Goal: Task Accomplishment & Management: Use online tool/utility

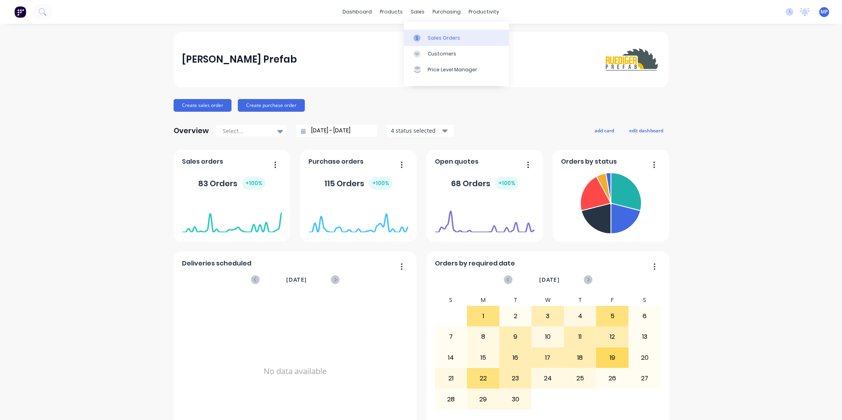
click at [422, 34] on div at bounding box center [419, 37] width 12 height 7
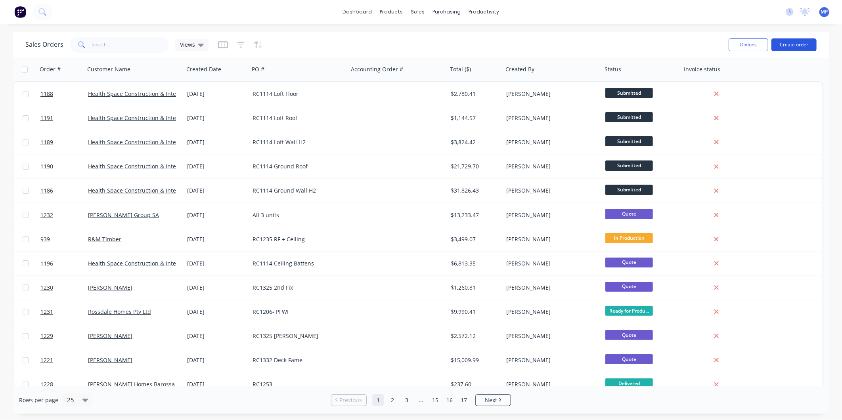
click at [798, 46] on button "Create order" at bounding box center [793, 44] width 45 height 13
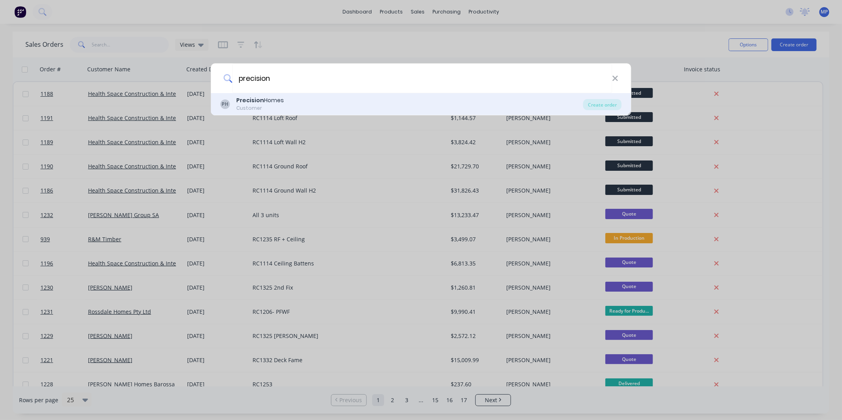
type input "precision"
click at [290, 99] on div "PH Precision Homes Customer" at bounding box center [401, 103] width 363 height 15
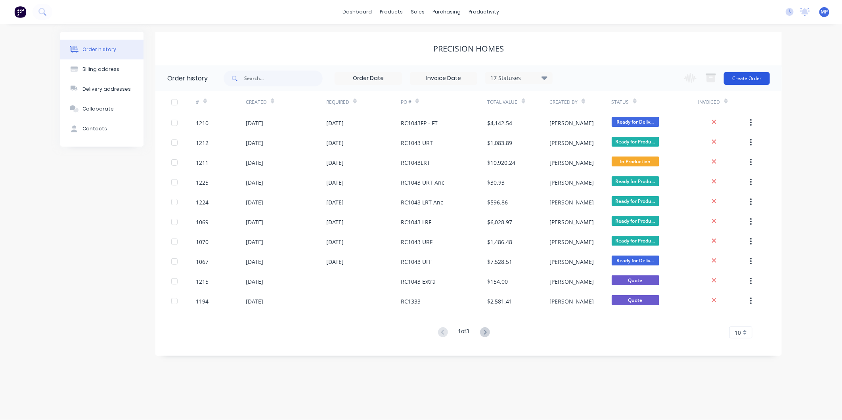
click at [735, 80] on button "Create Order" at bounding box center [747, 78] width 46 height 13
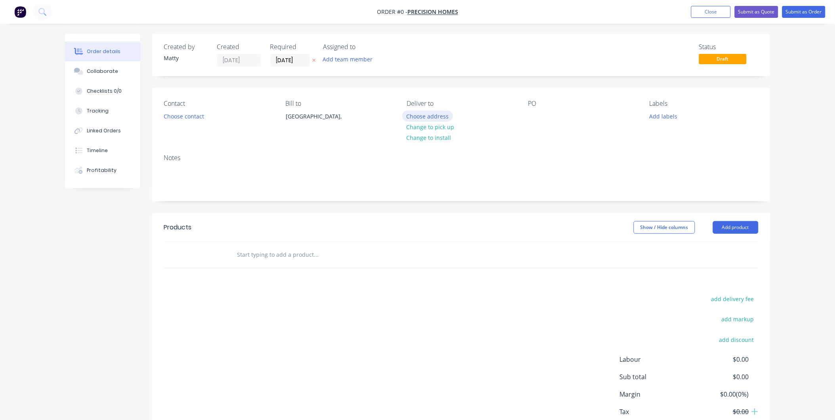
click at [419, 114] on button "Choose address" at bounding box center [427, 116] width 51 height 11
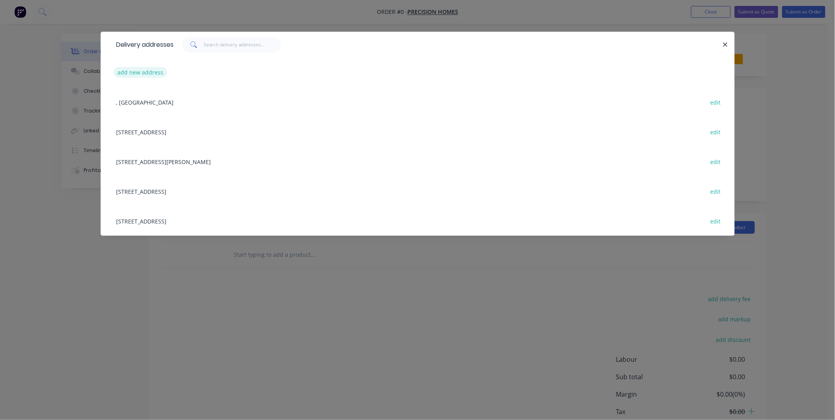
click at [149, 71] on button "add new address" at bounding box center [140, 72] width 54 height 11
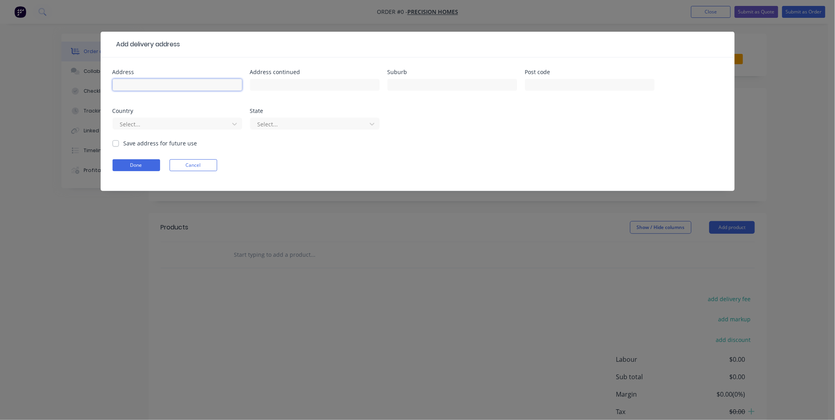
click at [146, 81] on input "text" at bounding box center [178, 85] width 130 height 12
type input "105 Waymouth Street"
type input "Adelaide"
type input "5000"
click at [137, 123] on div at bounding box center [172, 124] width 106 height 10
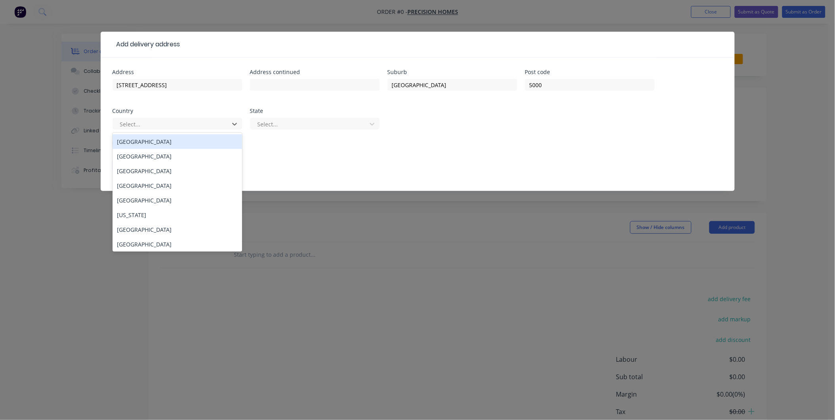
click at [145, 143] on div "Australia" at bounding box center [178, 141] width 130 height 15
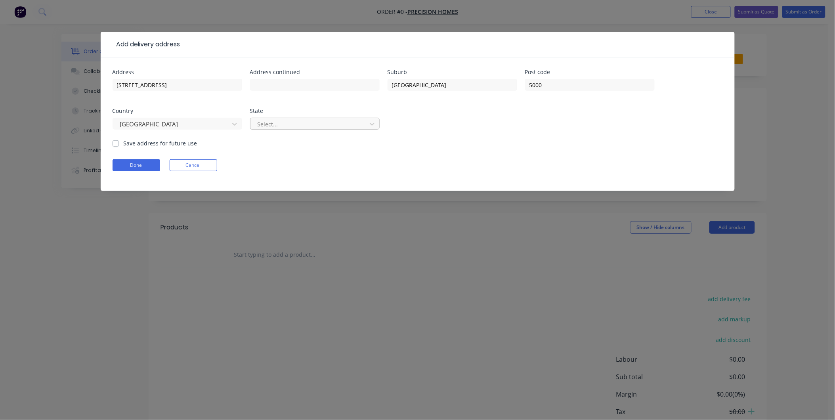
click at [278, 125] on div at bounding box center [310, 124] width 106 height 10
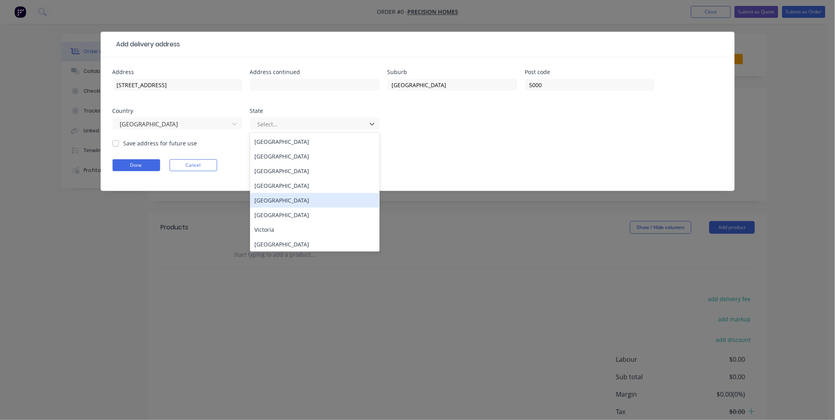
click at [275, 202] on div "South Australia" at bounding box center [315, 200] width 130 height 15
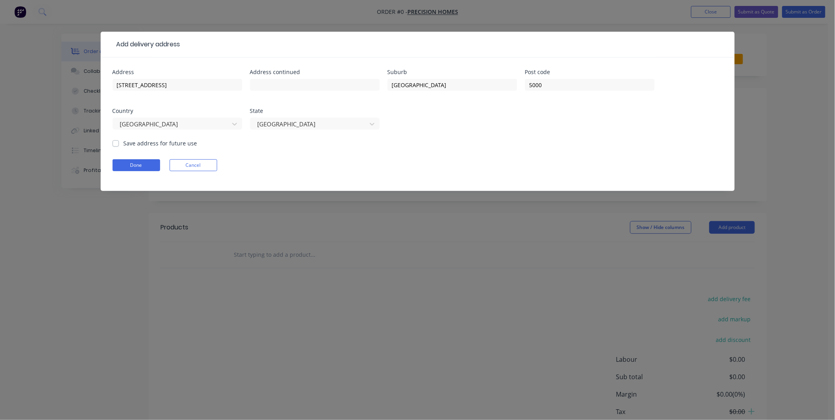
click at [119, 144] on div "Save address for future use" at bounding box center [155, 143] width 85 height 8
drag, startPoint x: 119, startPoint y: 144, endPoint x: 115, endPoint y: 143, distance: 4.0
click at [124, 142] on label "Save address for future use" at bounding box center [161, 143] width 74 height 8
click at [114, 142] on input "Save address for future use" at bounding box center [116, 143] width 6 height 8
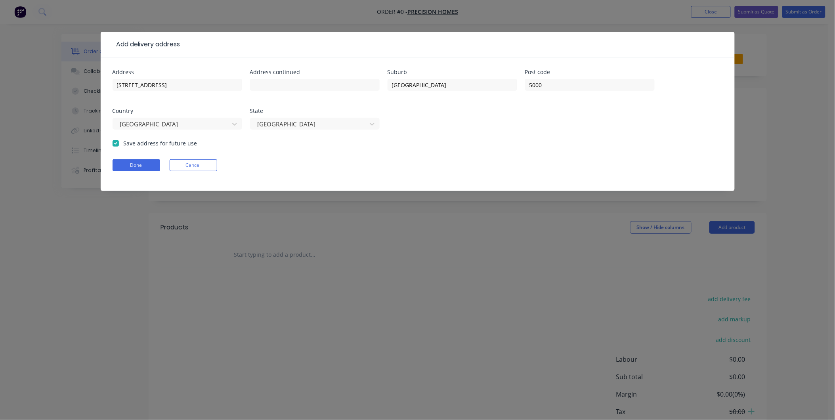
checkbox input "true"
click at [128, 164] on button "Done" at bounding box center [137, 165] width 48 height 12
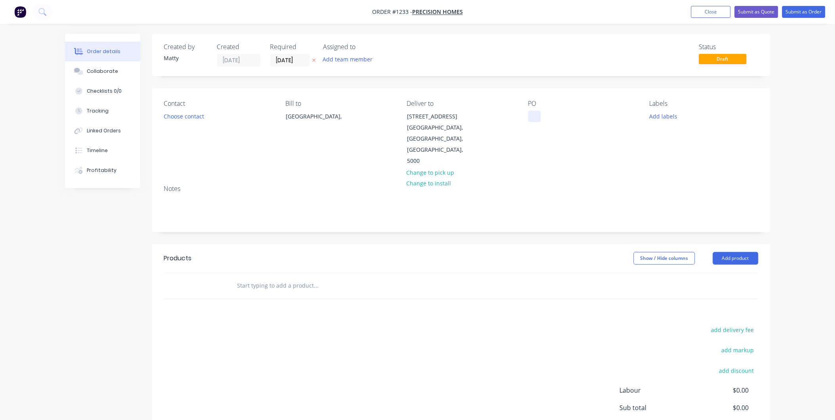
click at [536, 117] on div at bounding box center [534, 116] width 13 height 11
click at [271, 278] on input "text" at bounding box center [316, 286] width 159 height 16
type input "l"
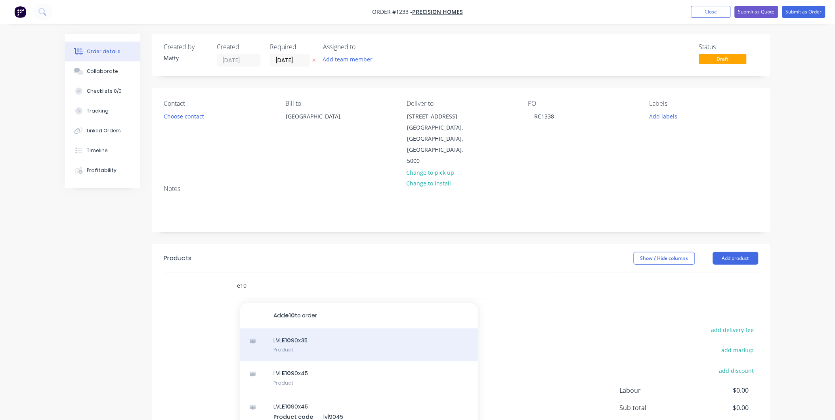
type input "e10"
click at [302, 329] on div "LVL E10 90x35 Product" at bounding box center [359, 345] width 238 height 33
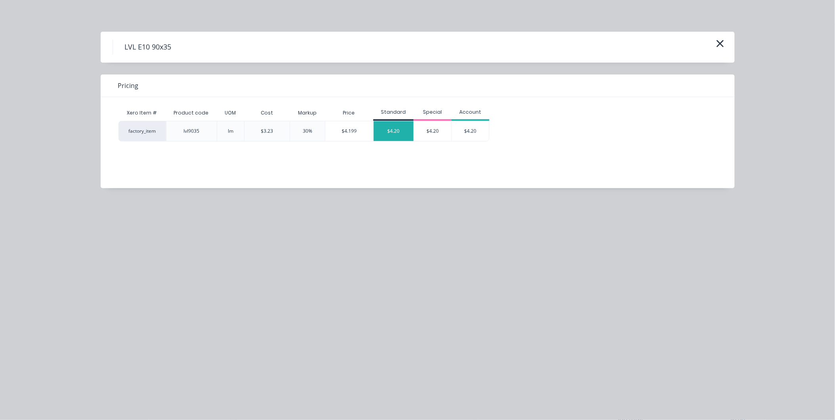
click at [385, 129] on div "$4.20" at bounding box center [394, 131] width 40 height 20
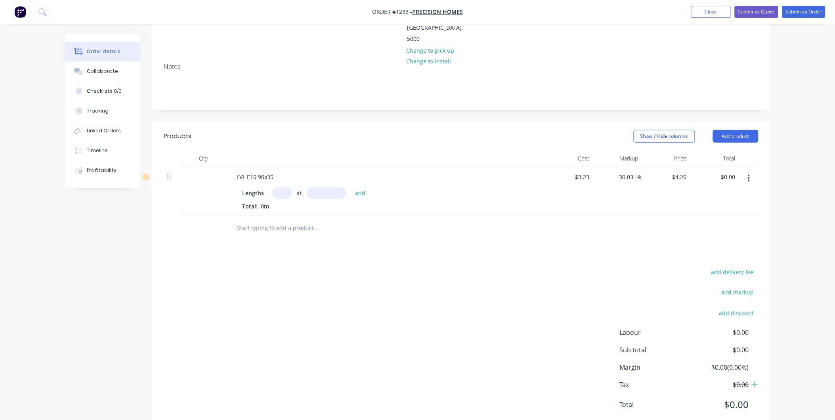
scroll to position [123, 0]
click at [282, 186] on input "text" at bounding box center [282, 191] width 20 height 11
type input "50"
type input "3000"
click at [351, 186] on button "add" at bounding box center [360, 191] width 19 height 11
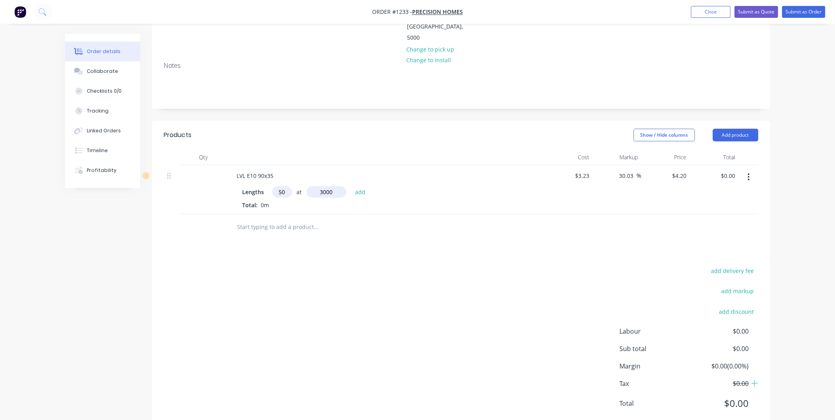
type input "$630.00"
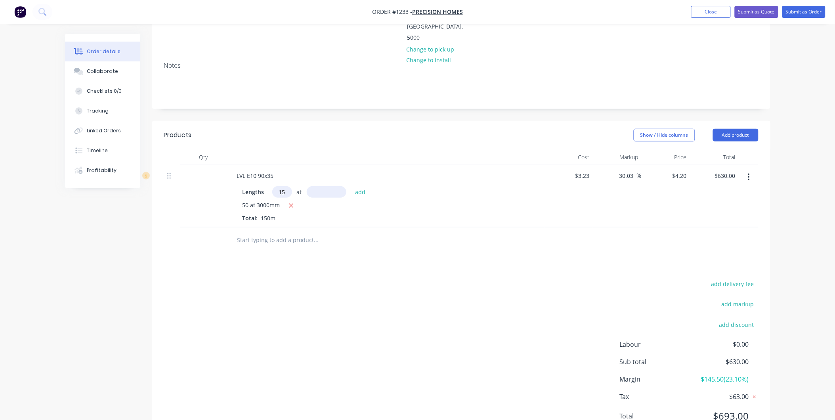
type input "15"
type input "6"
click at [351, 186] on button "add" at bounding box center [360, 191] width 19 height 11
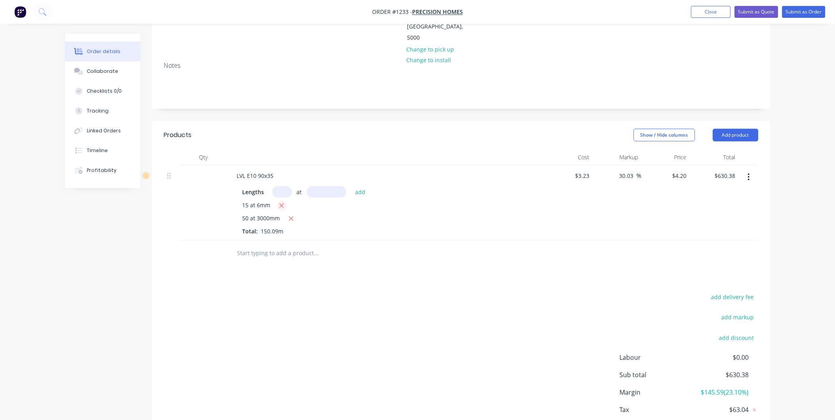
click at [284, 202] on icon "button" at bounding box center [281, 205] width 5 height 7
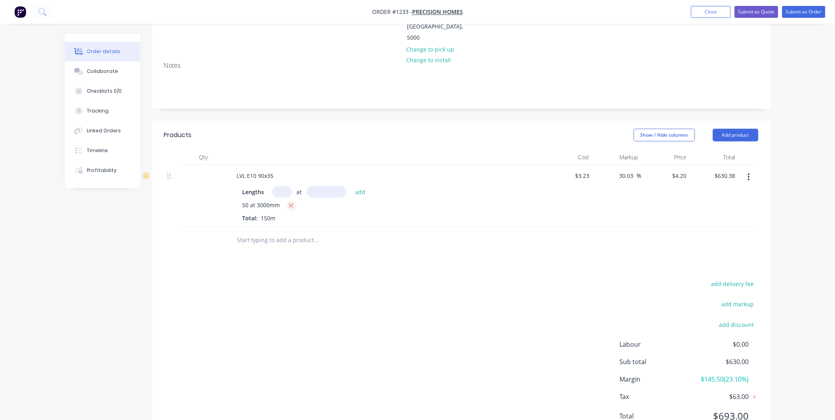
type input "$630.00"
click at [280, 186] on input "text" at bounding box center [282, 191] width 20 height 11
type input "15"
type input "6000"
click at [351, 186] on button "add" at bounding box center [360, 191] width 19 height 11
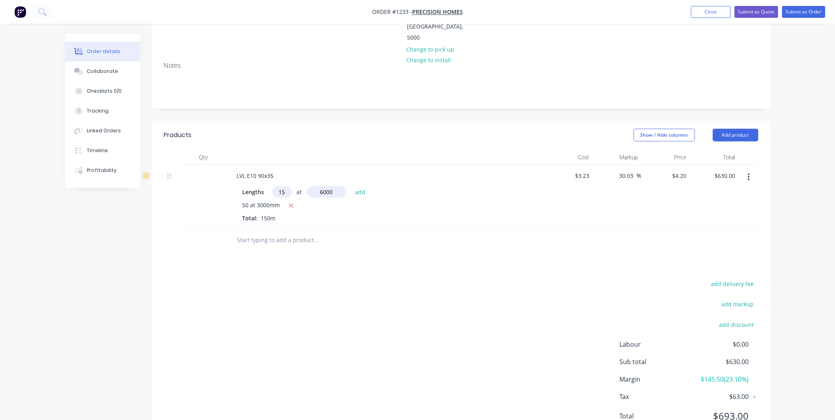
type input "$1,008.00"
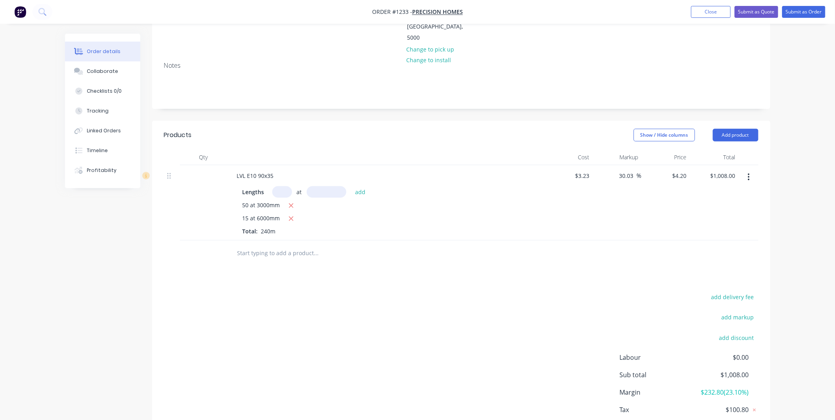
click at [260, 245] on input "text" at bounding box center [316, 253] width 159 height 16
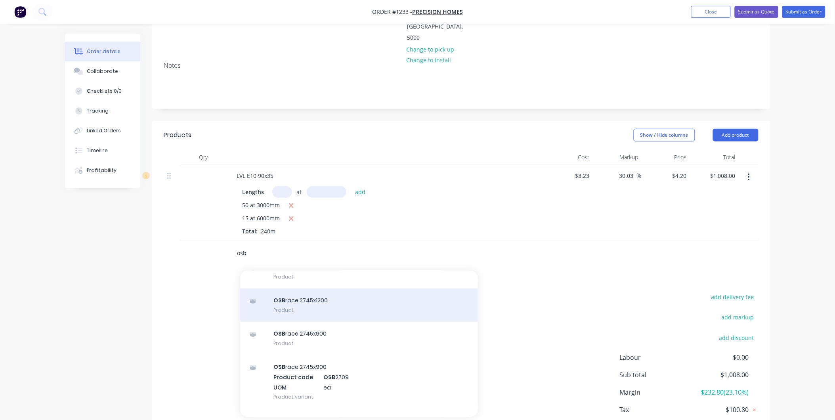
scroll to position [0, 0]
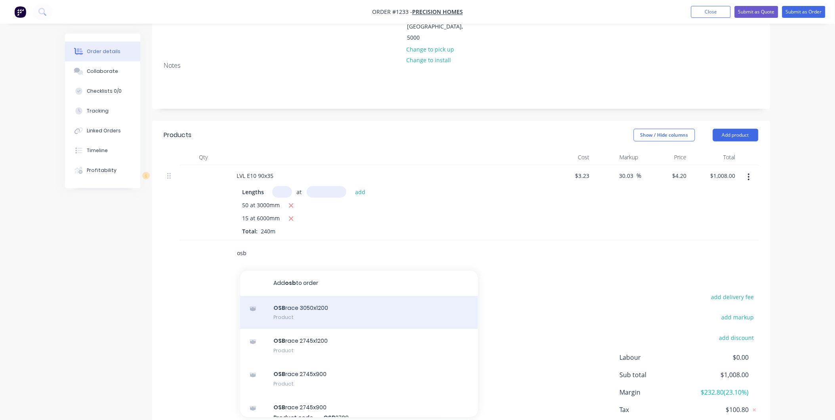
type input "osb"
click at [333, 296] on div "OSB race 3050x1200 Product" at bounding box center [359, 312] width 238 height 33
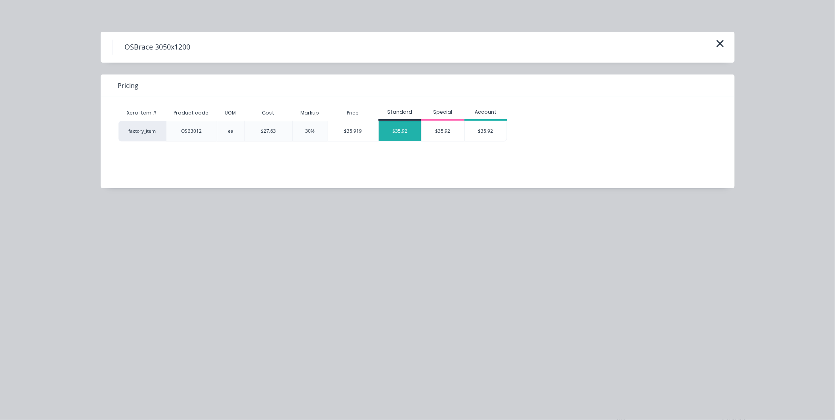
click at [384, 133] on div "$35.92" at bounding box center [400, 131] width 43 height 20
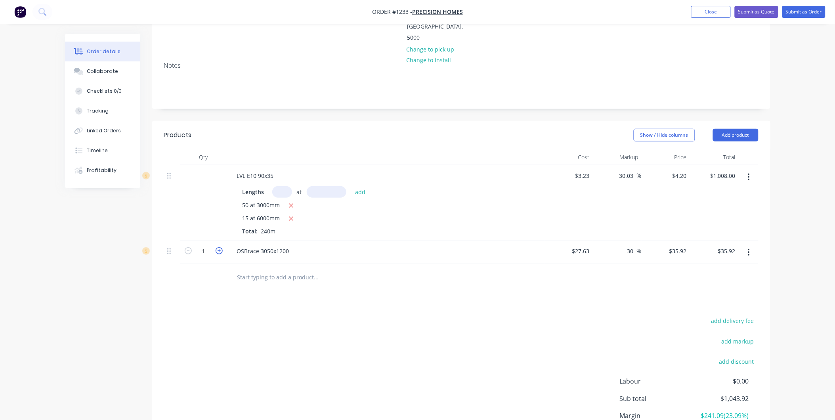
click at [217, 247] on icon "button" at bounding box center [219, 250] width 7 height 7
type input "2"
type input "$71.84"
click at [233, 281] on div "Products Show / Hide columns Add product Qty Cost Markup Price Total LVL E10 90…" at bounding box center [461, 301] width 618 height 360
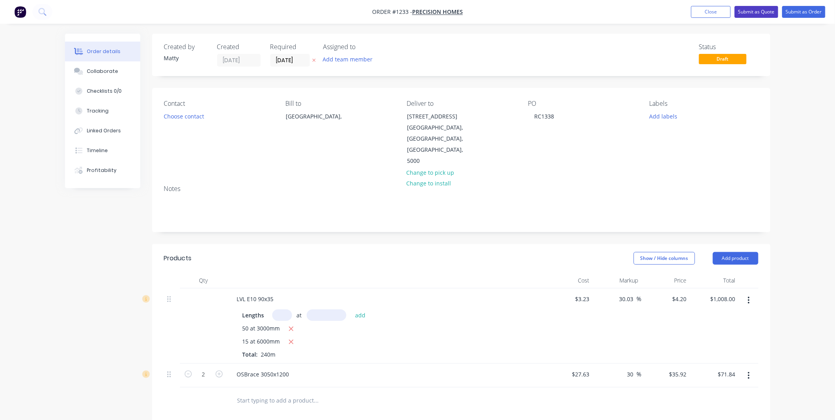
click at [763, 13] on button "Submit as Quote" at bounding box center [757, 12] width 44 height 12
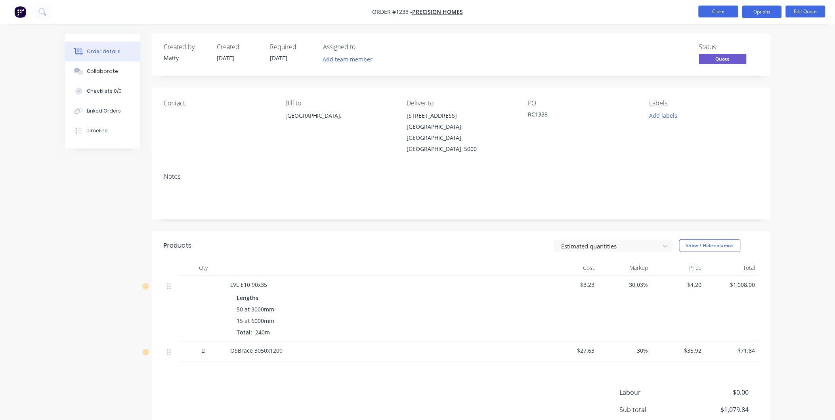
click at [718, 9] on button "Close" at bounding box center [719, 12] width 40 height 12
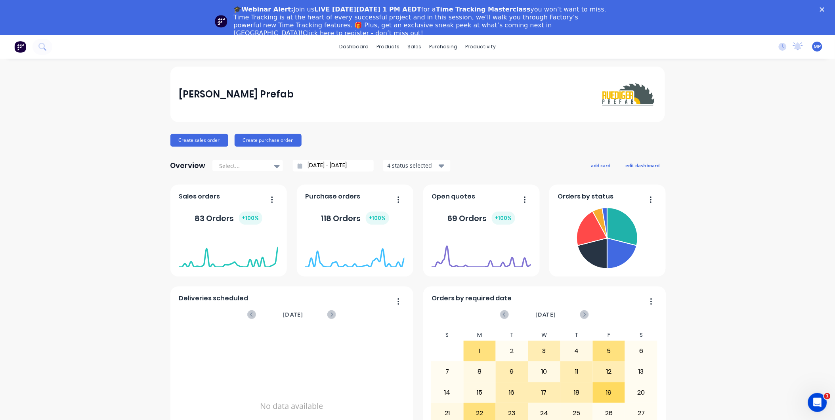
click at [825, 9] on icon "Close" at bounding box center [822, 9] width 5 height 5
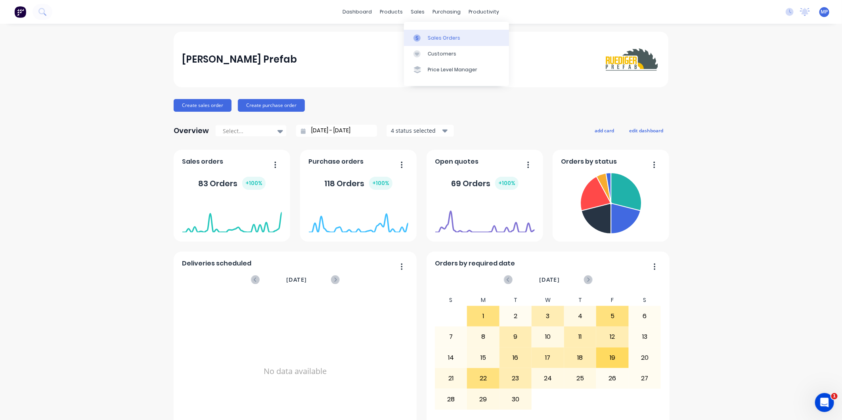
click at [423, 38] on div at bounding box center [419, 37] width 12 height 7
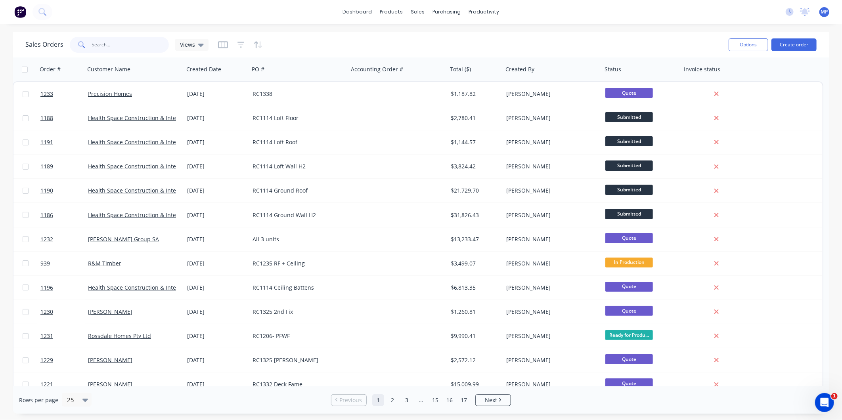
click at [135, 39] on input "text" at bounding box center [130, 45] width 77 height 16
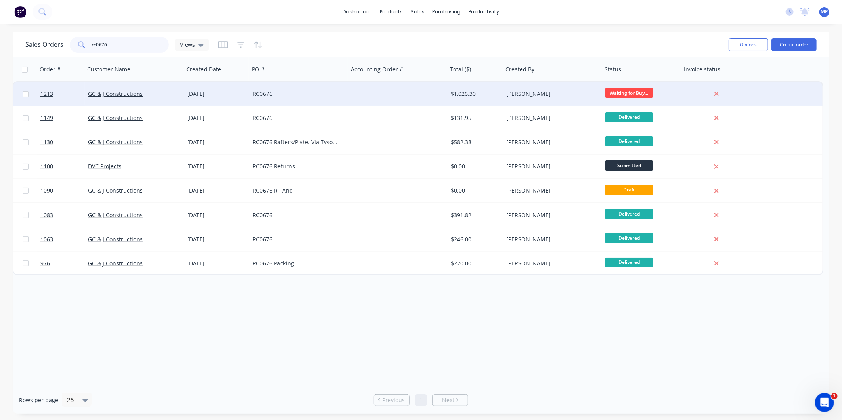
type input "rc0676"
click at [268, 96] on div "RC0676" at bounding box center [296, 94] width 88 height 8
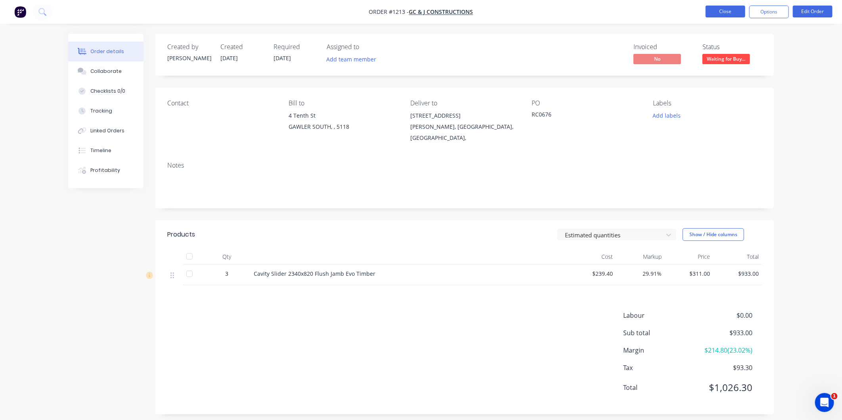
click at [723, 10] on button "Close" at bounding box center [726, 12] width 40 height 12
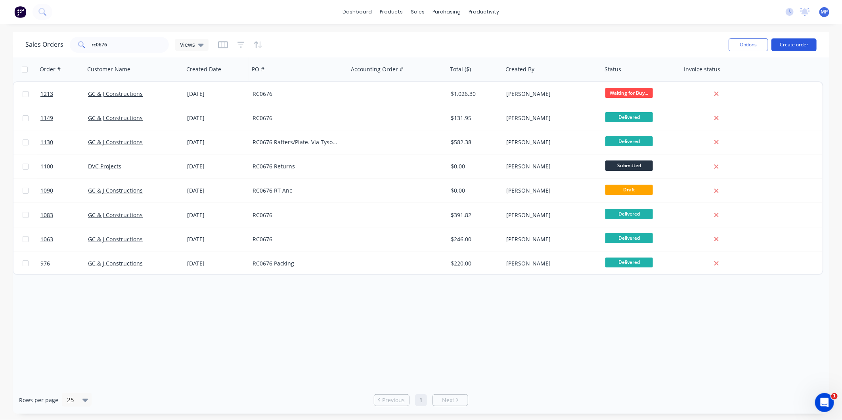
click at [793, 47] on button "Create order" at bounding box center [793, 44] width 45 height 13
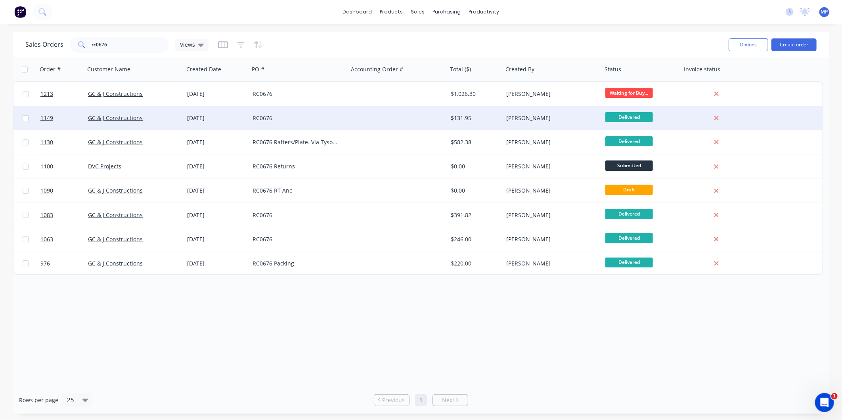
click at [319, 118] on div "RC0676" at bounding box center [296, 118] width 88 height 8
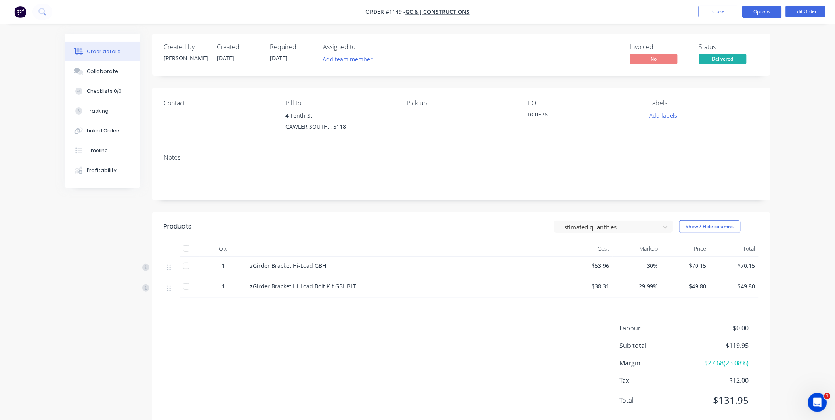
click at [764, 13] on button "Options" at bounding box center [762, 12] width 40 height 13
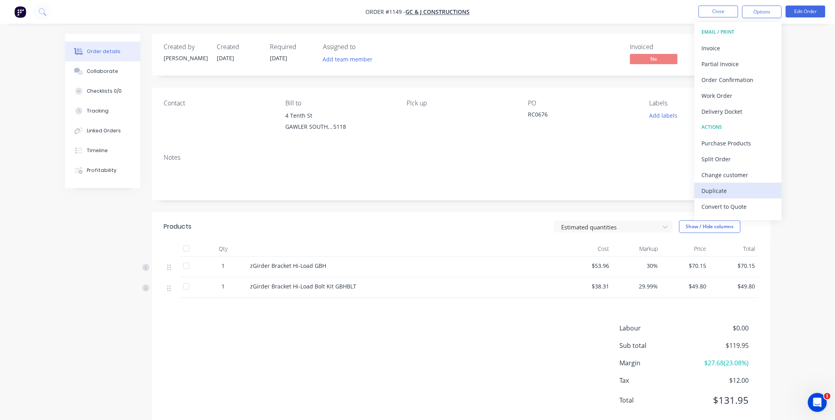
click at [732, 189] on div "Duplicate" at bounding box center [738, 190] width 73 height 11
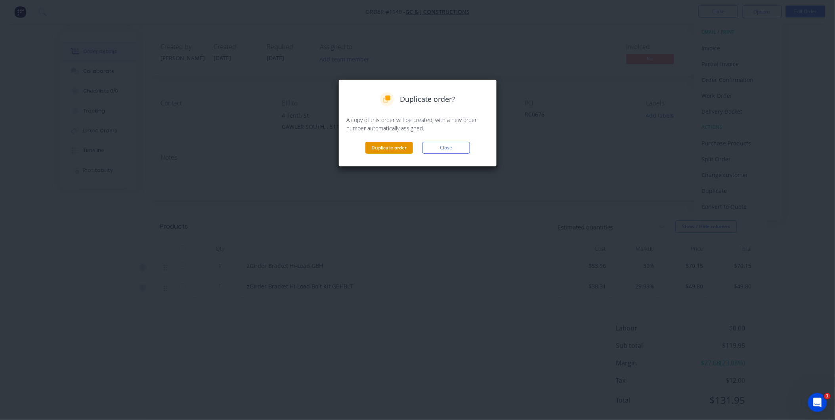
click at [398, 147] on button "Duplicate order" at bounding box center [389, 148] width 48 height 12
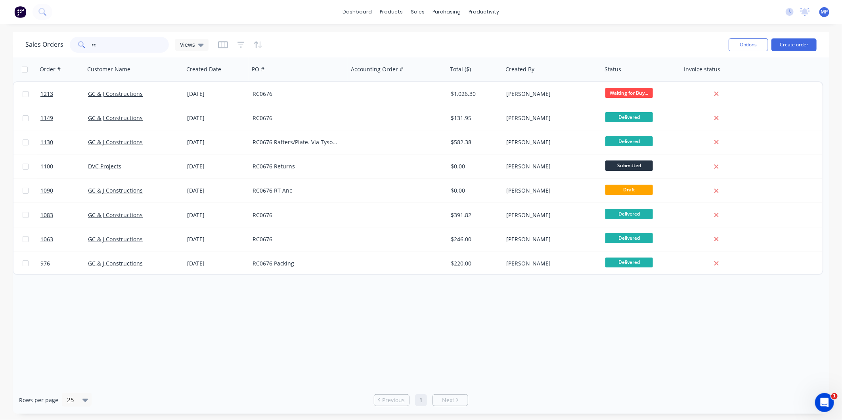
type input "r"
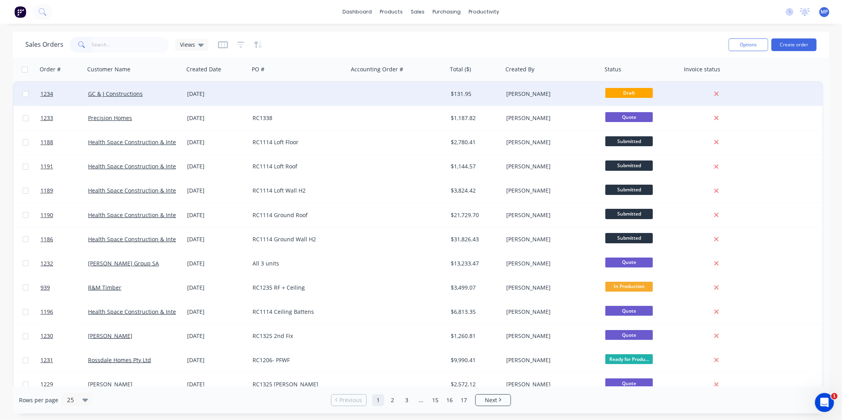
click at [271, 102] on div at bounding box center [298, 94] width 99 height 24
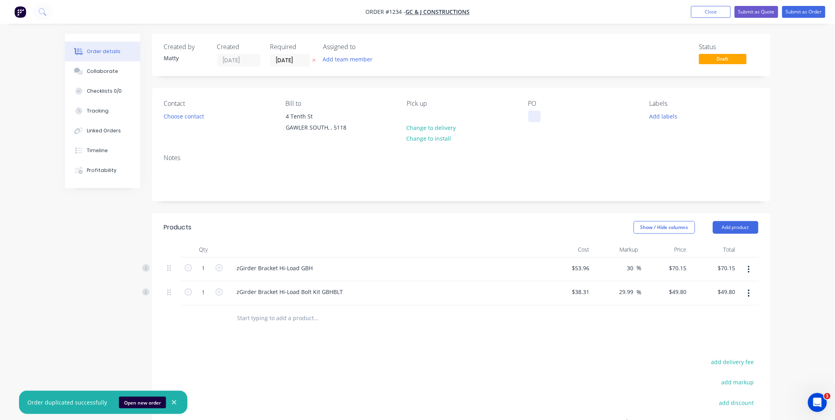
click at [535, 113] on div at bounding box center [534, 116] width 13 height 11
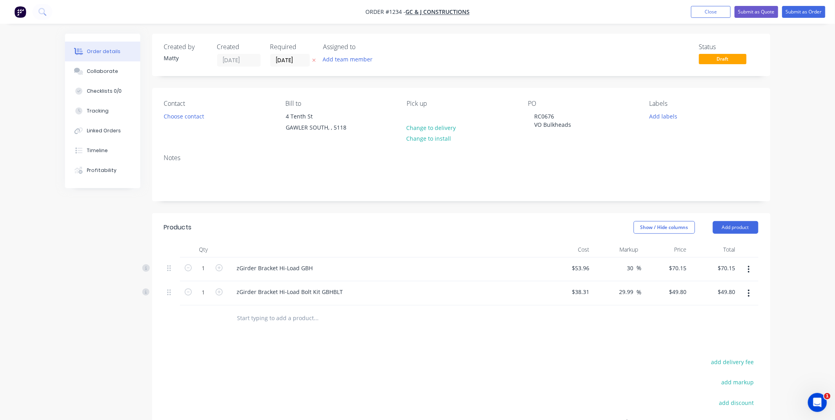
click at [748, 270] on icon "button" at bounding box center [749, 269] width 2 height 7
click at [716, 332] on div "Delete" at bounding box center [720, 337] width 61 height 11
click at [754, 271] on button "button" at bounding box center [749, 269] width 19 height 14
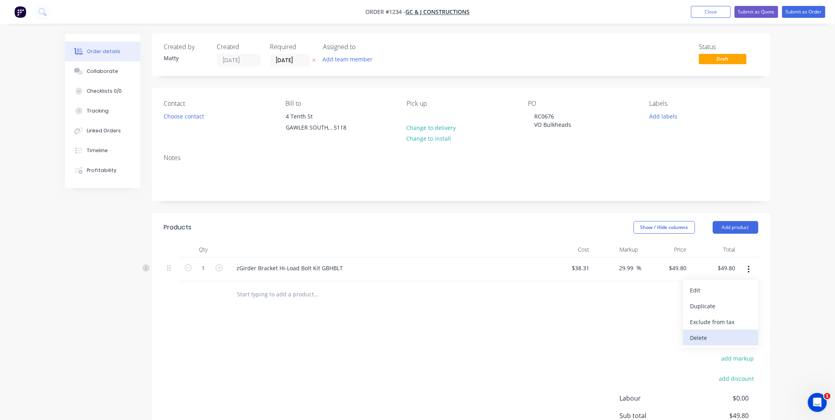
click at [718, 335] on div "Delete" at bounding box center [720, 337] width 61 height 11
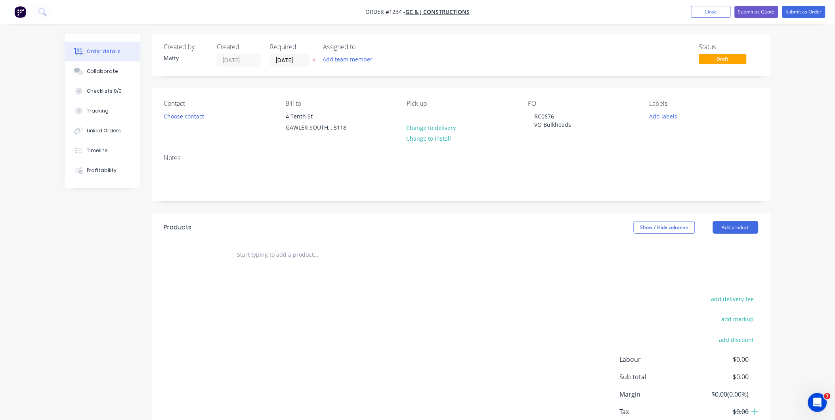
click at [235, 251] on div at bounding box center [350, 255] width 238 height 16
click at [242, 255] on input "text" at bounding box center [316, 255] width 159 height 16
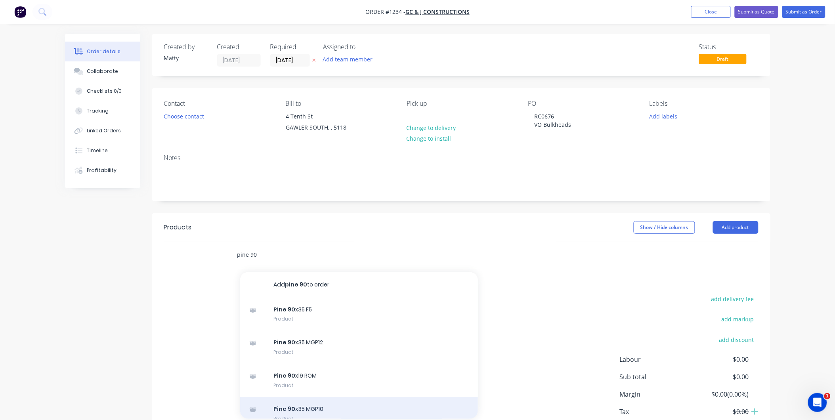
type input "pine 90"
click at [330, 407] on div "Pine 90 x35 MGP10 Product" at bounding box center [359, 413] width 238 height 33
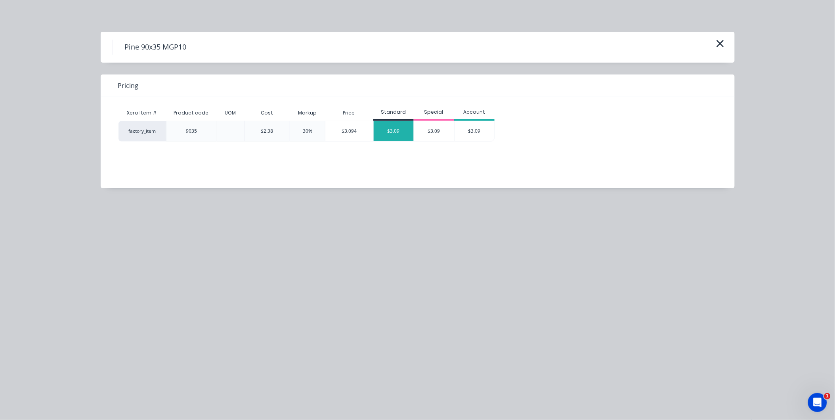
click at [390, 127] on div "$3.09" at bounding box center [394, 131] width 40 height 20
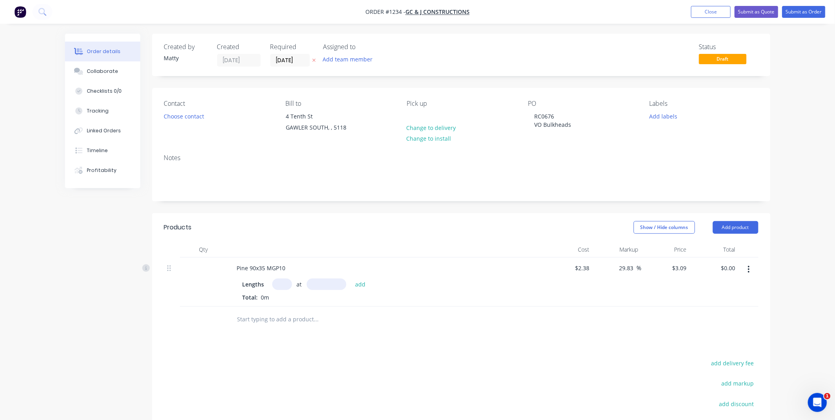
click at [279, 286] on input "text" at bounding box center [282, 284] width 20 height 11
type input "20"
type input "6000"
click at [351, 279] on button "add" at bounding box center [360, 284] width 19 height 11
click at [293, 298] on icon "button" at bounding box center [291, 298] width 5 height 7
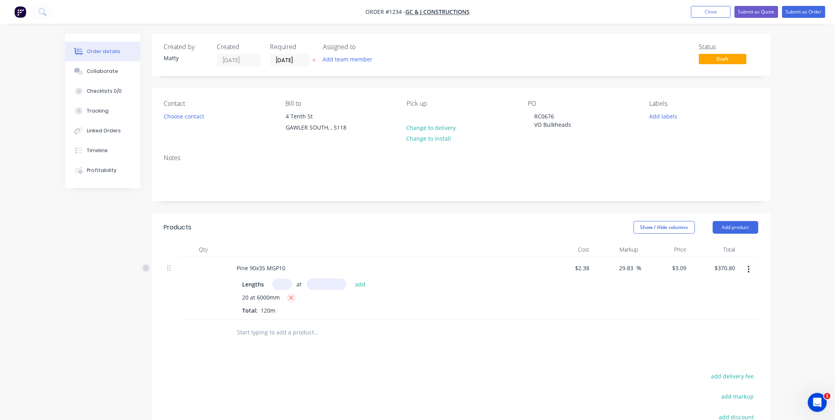
type input "$0.00"
click at [276, 282] on input "text" at bounding box center [282, 284] width 20 height 11
type input "24"
type input "6000"
click at [351, 279] on button "add" at bounding box center [360, 284] width 19 height 11
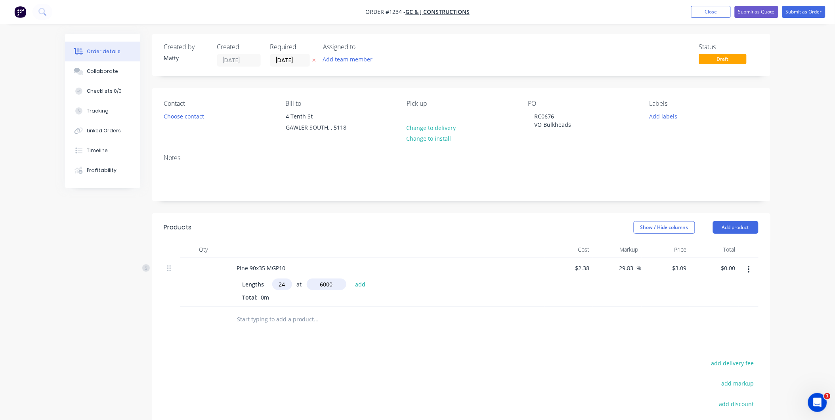
type input "$444.96"
click at [752, 12] on button "Submit as Quote" at bounding box center [757, 12] width 44 height 12
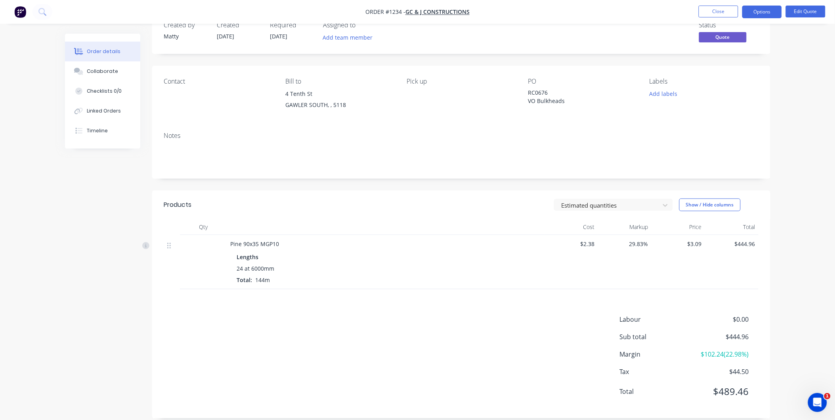
scroll to position [33, 0]
